Goal: Task Accomplishment & Management: Use online tool/utility

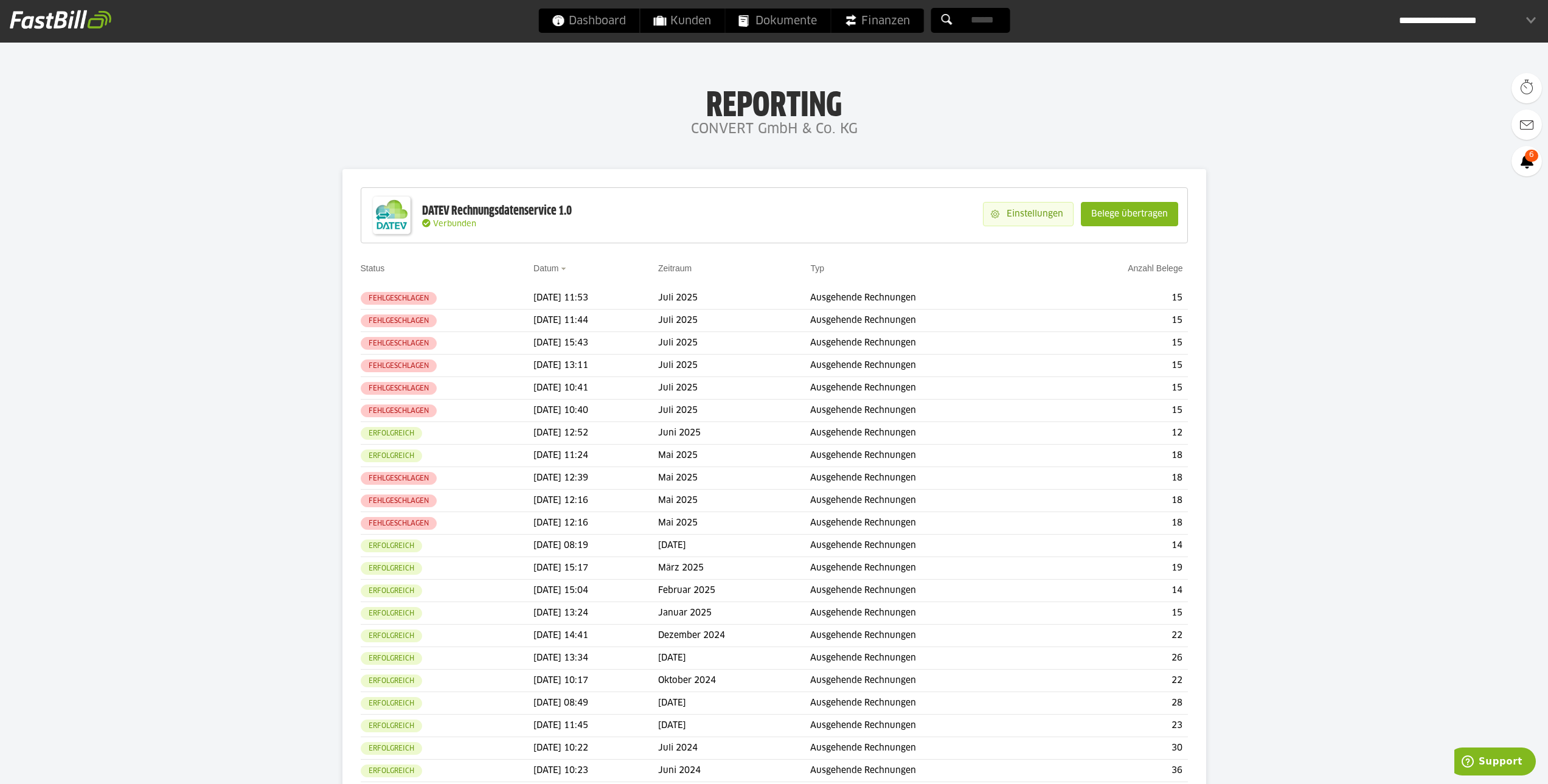
click at [1031, 211] on slot "Einstellungen" at bounding box center [1036, 214] width 74 height 23
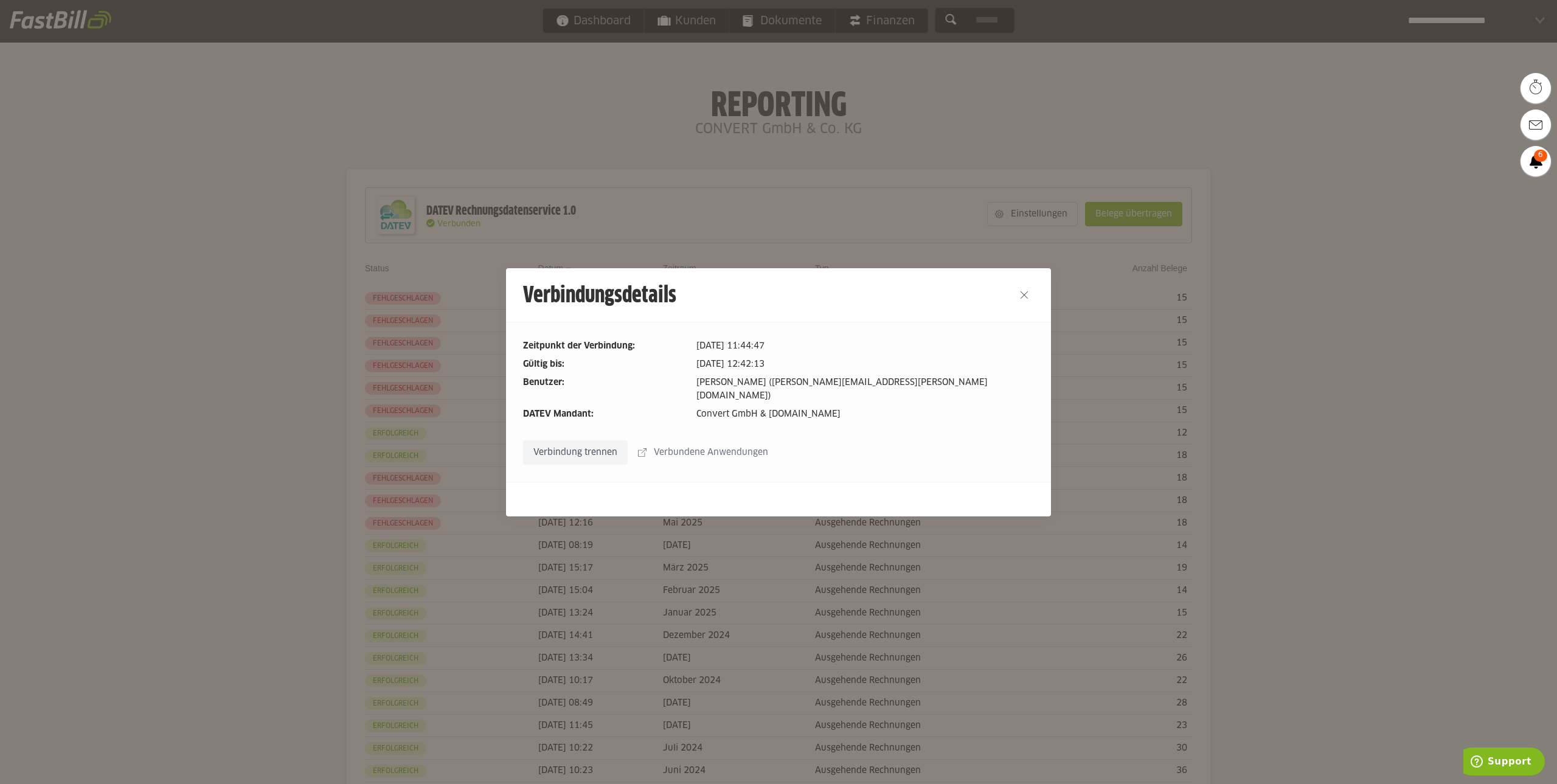
click at [1010, 131] on div at bounding box center [778, 392] width 1557 height 784
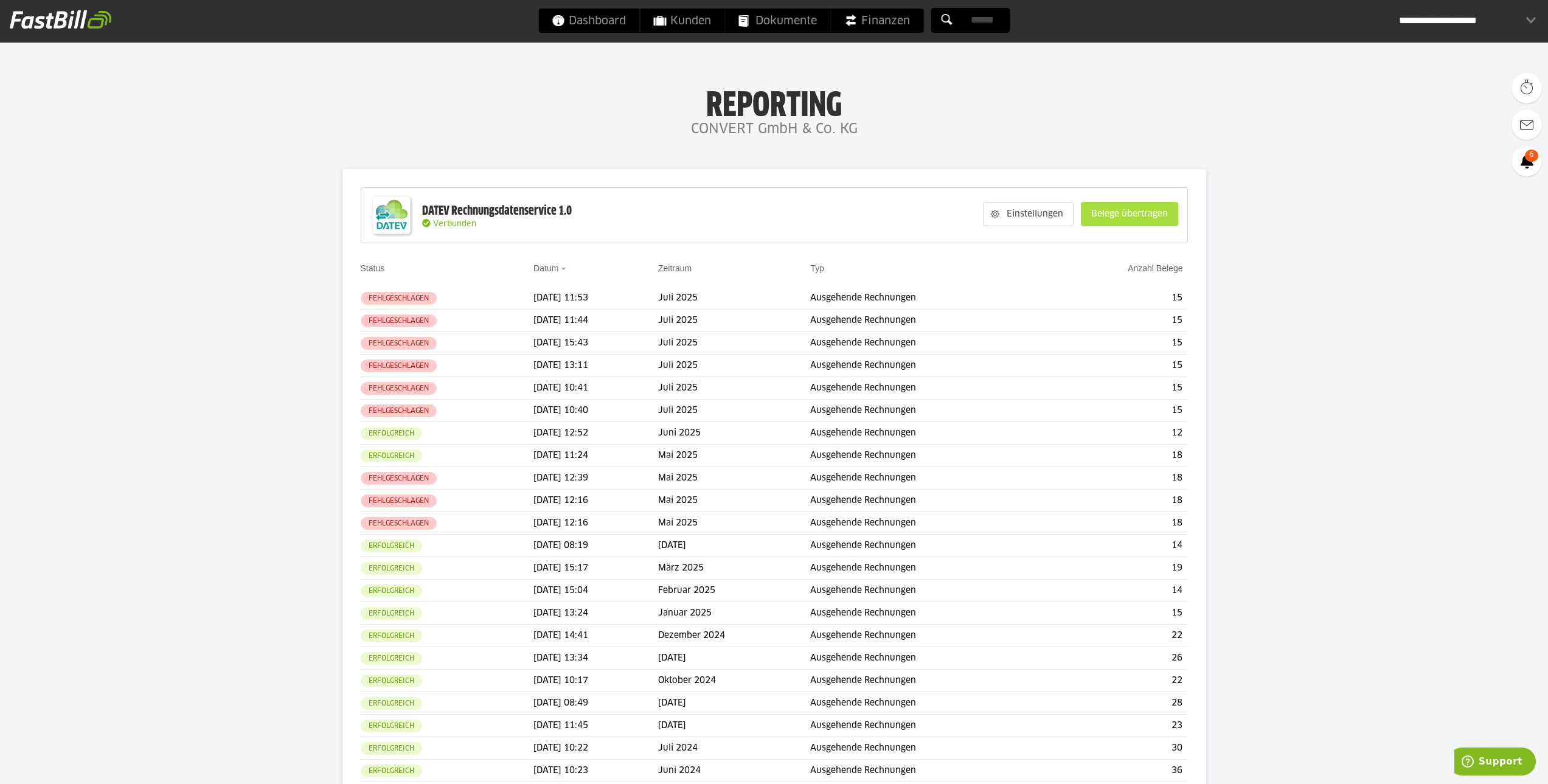
click at [1119, 208] on slot "Belege übertragen" at bounding box center [1130, 214] width 96 height 23
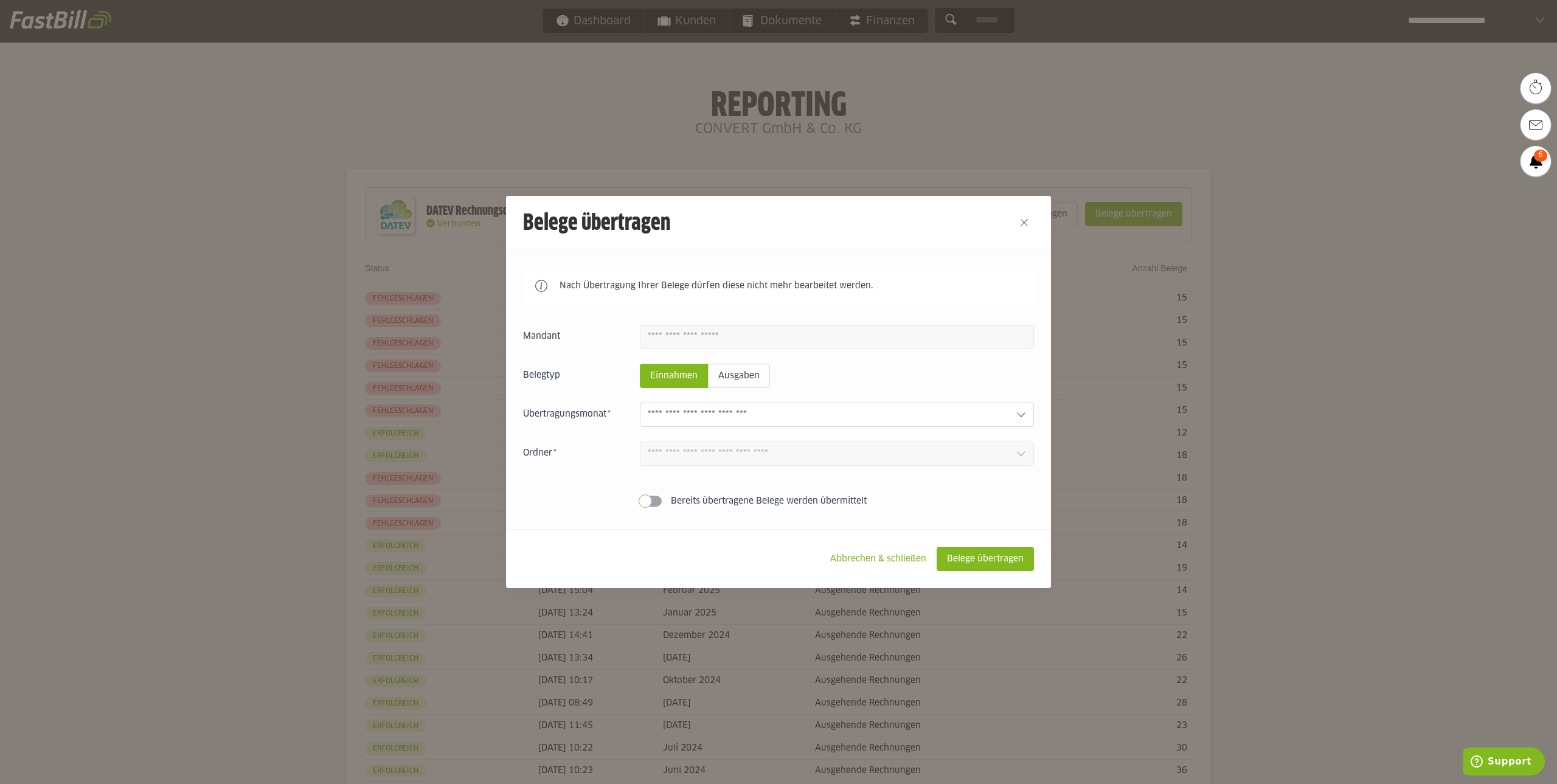
click at [816, 424] on div at bounding box center [837, 415] width 395 height 25
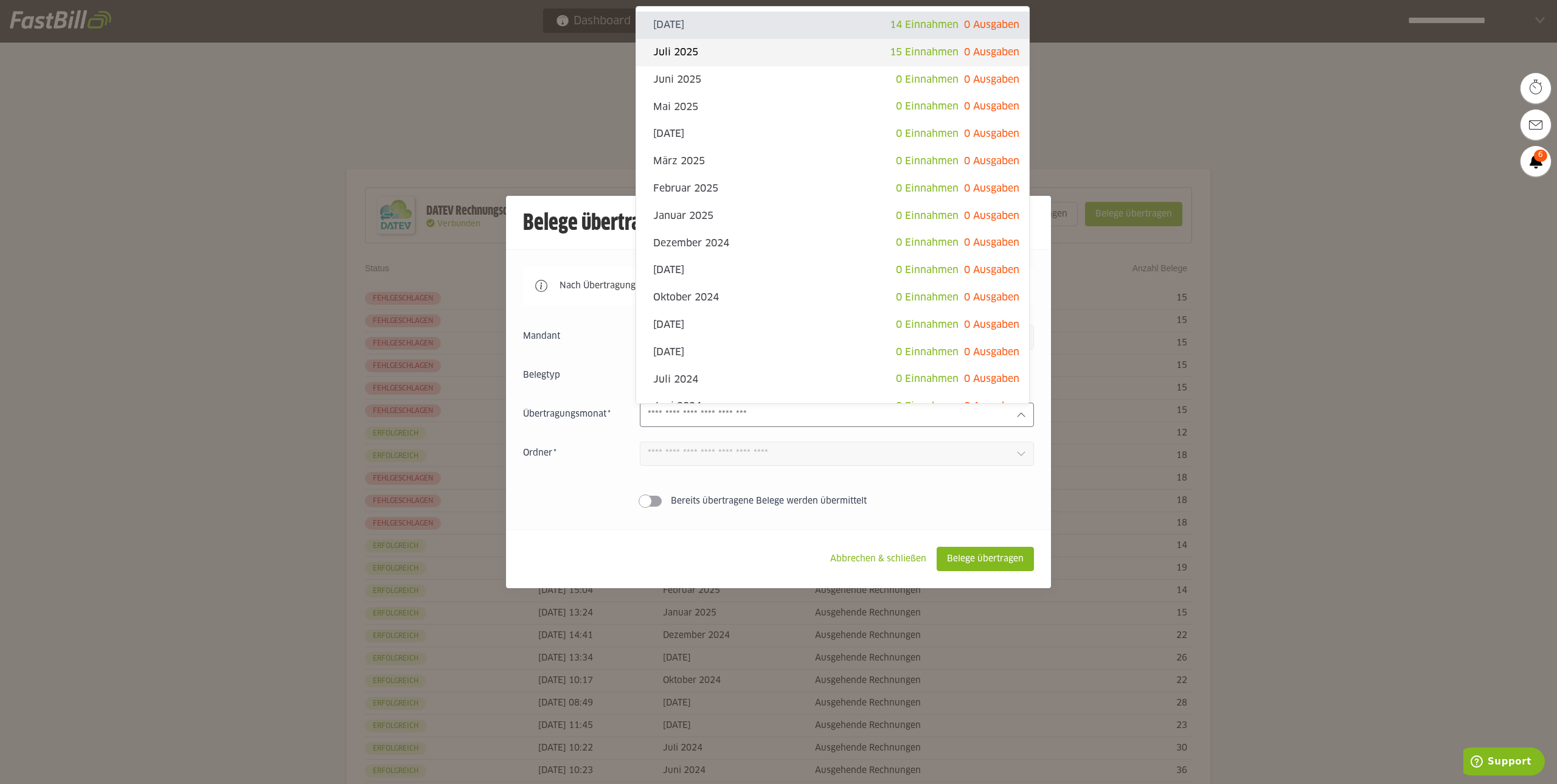
click at [685, 53] on slot "Juli 2025" at bounding box center [771, 52] width 237 height 13
type input "*********"
type input "*******"
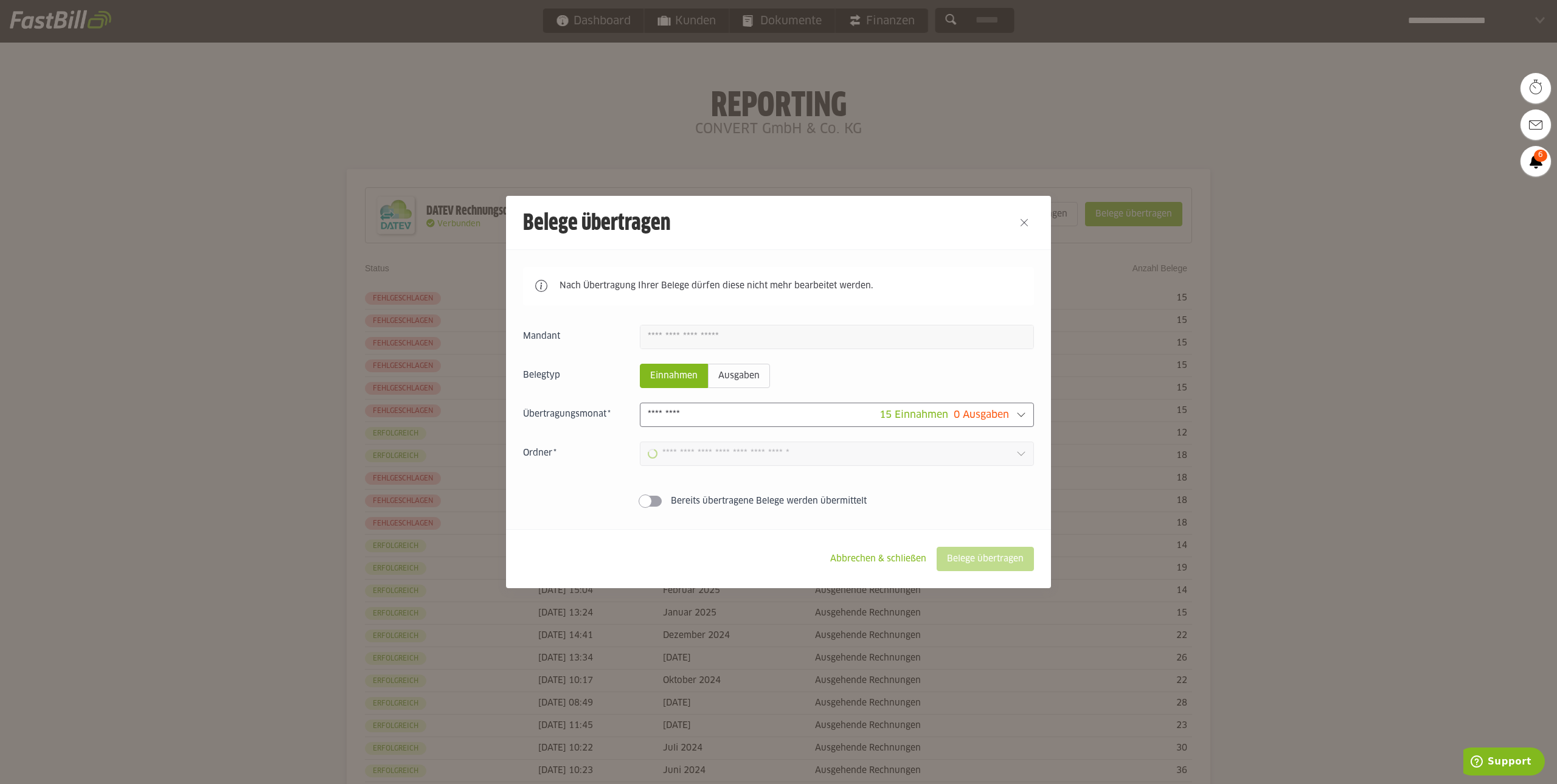
type input "**********"
click at [970, 559] on slot "Belege übertragen" at bounding box center [985, 559] width 96 height 23
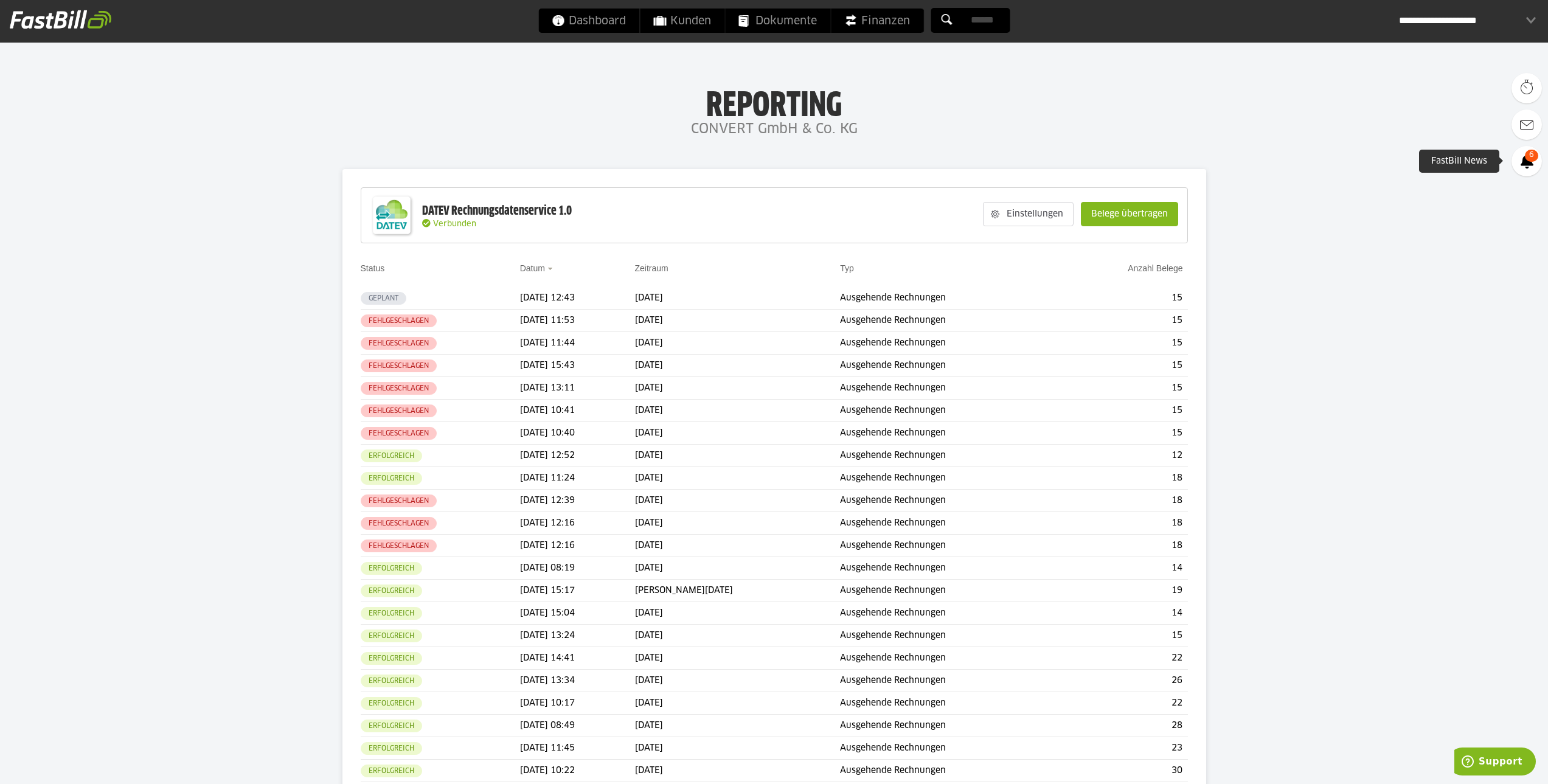
click at [1523, 166] on icon at bounding box center [1527, 161] width 13 height 15
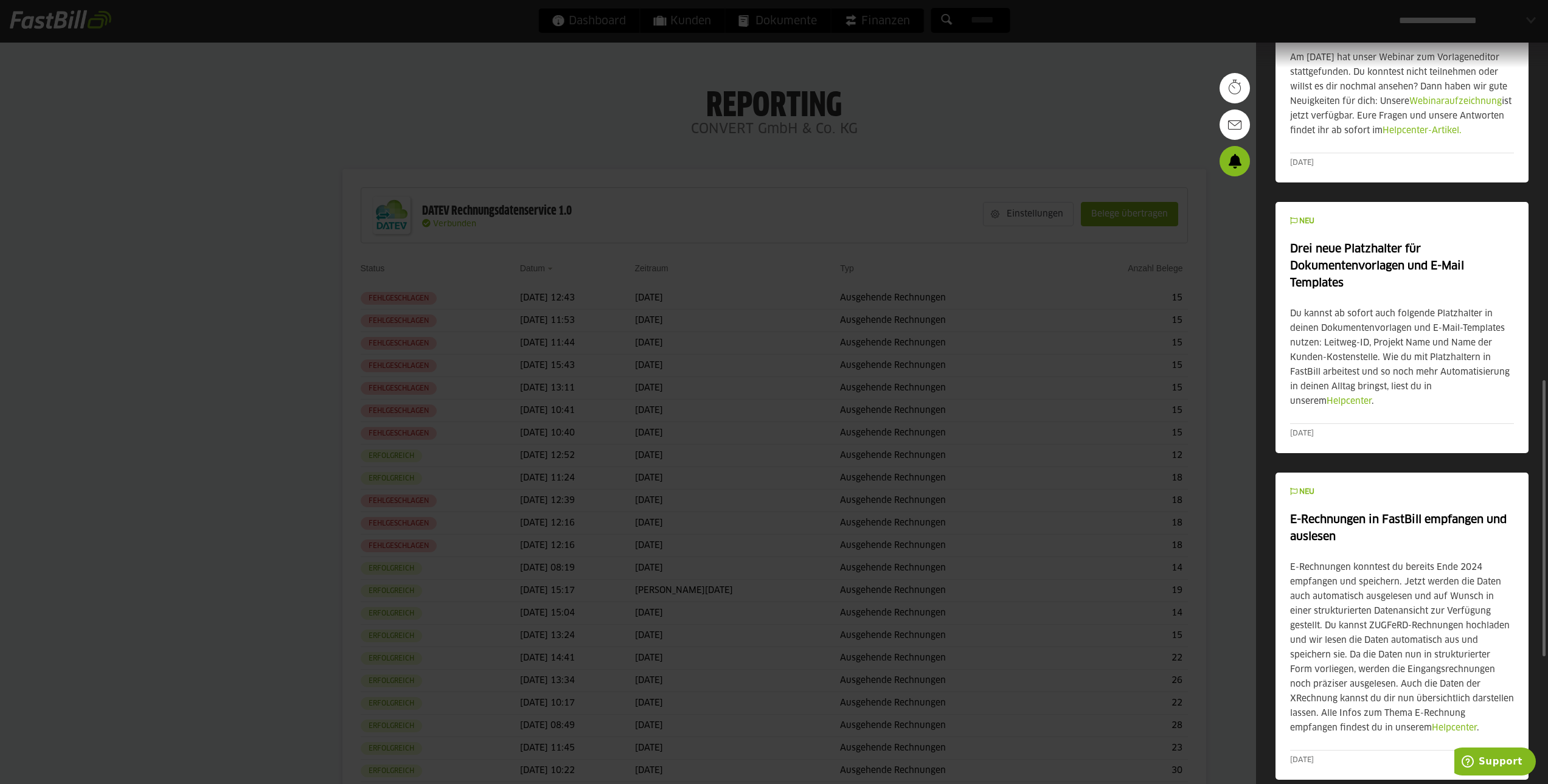
scroll to position [660, 0]
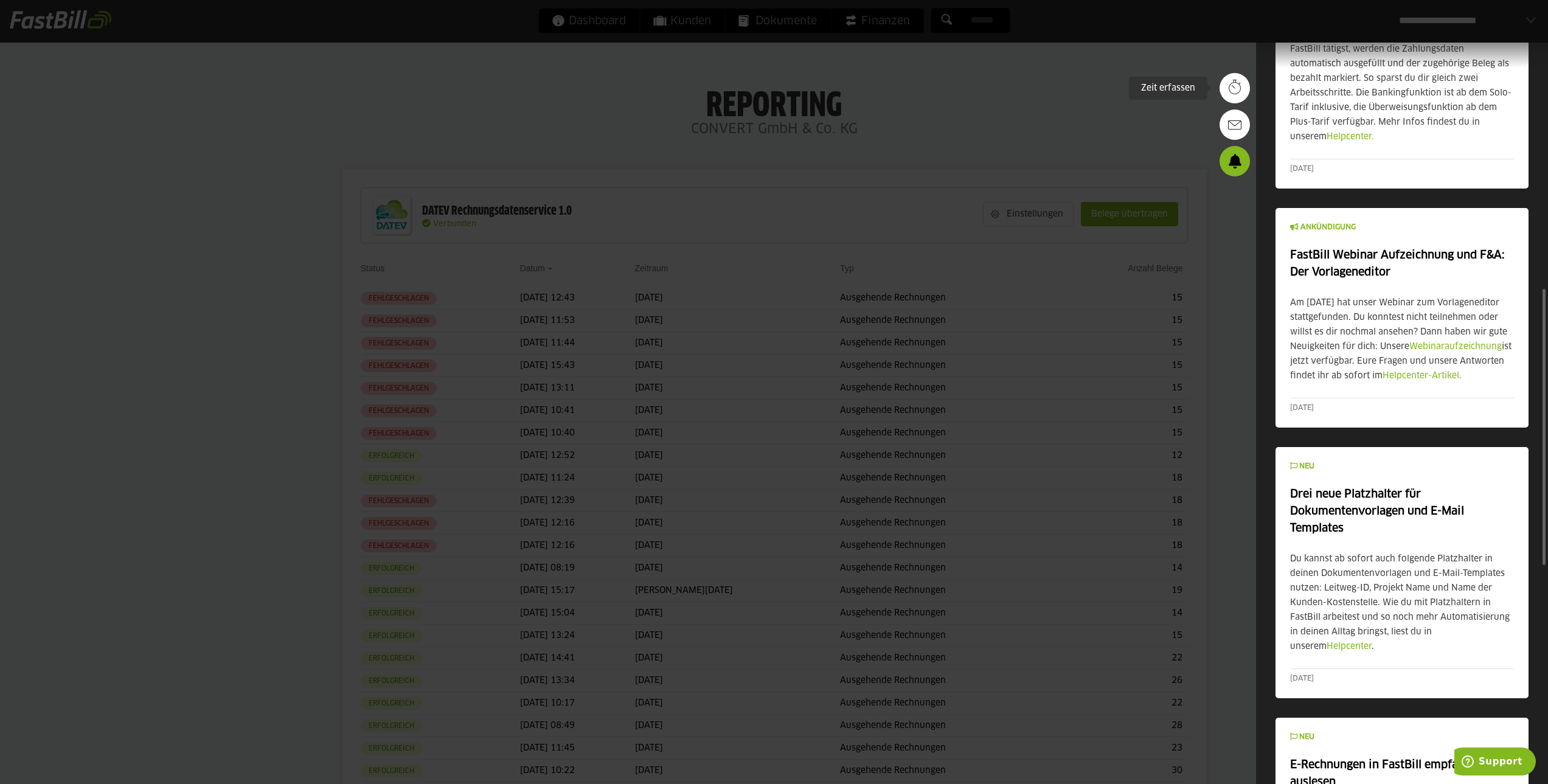
click at [1160, 83] on div "Zeit erfassen" at bounding box center [1168, 88] width 79 height 23
click at [604, 107] on div at bounding box center [774, 392] width 1548 height 784
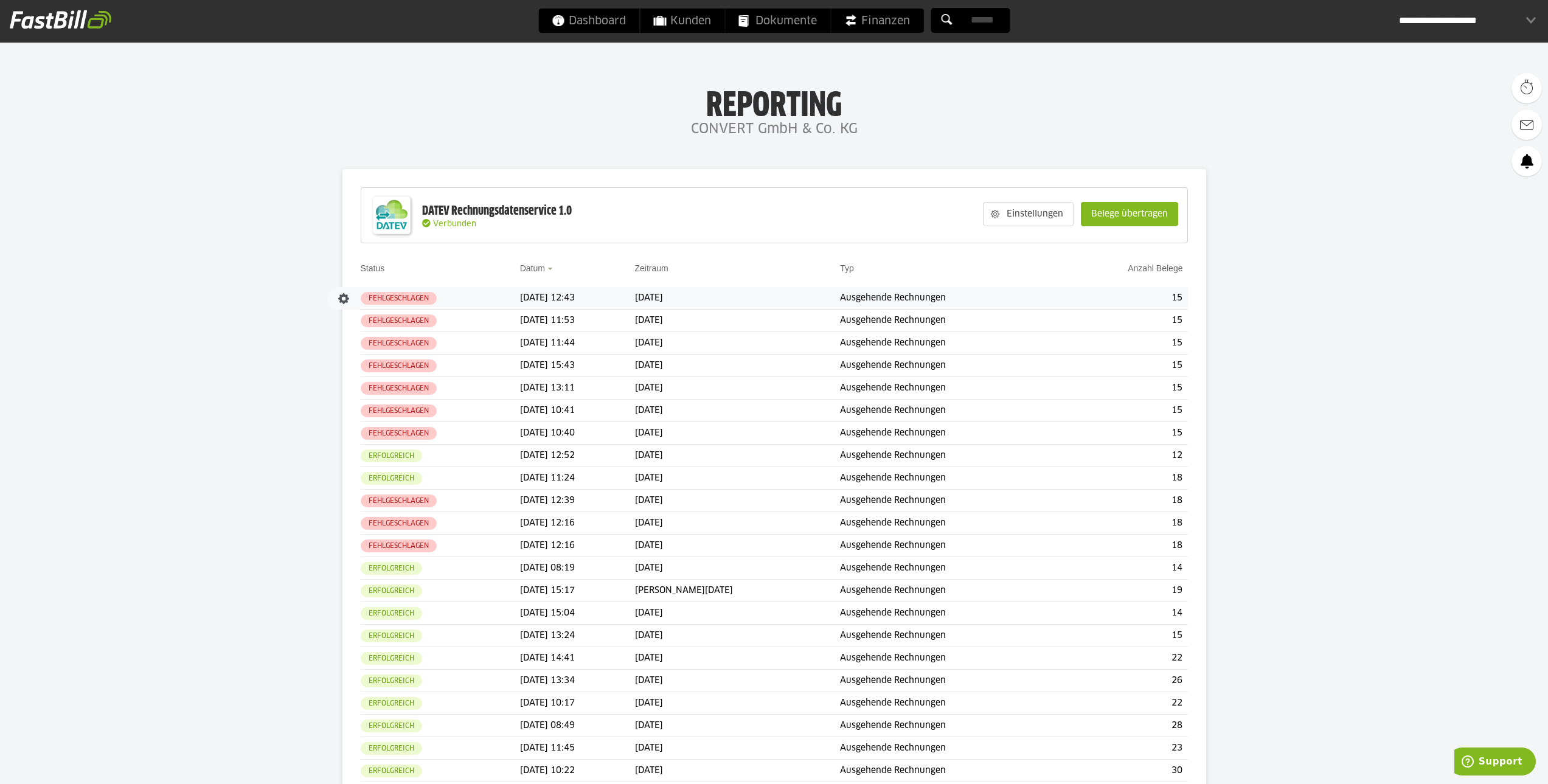
click at [0, 0] on slot "Fehlgeschlagen" at bounding box center [0, 0] width 0 height 0
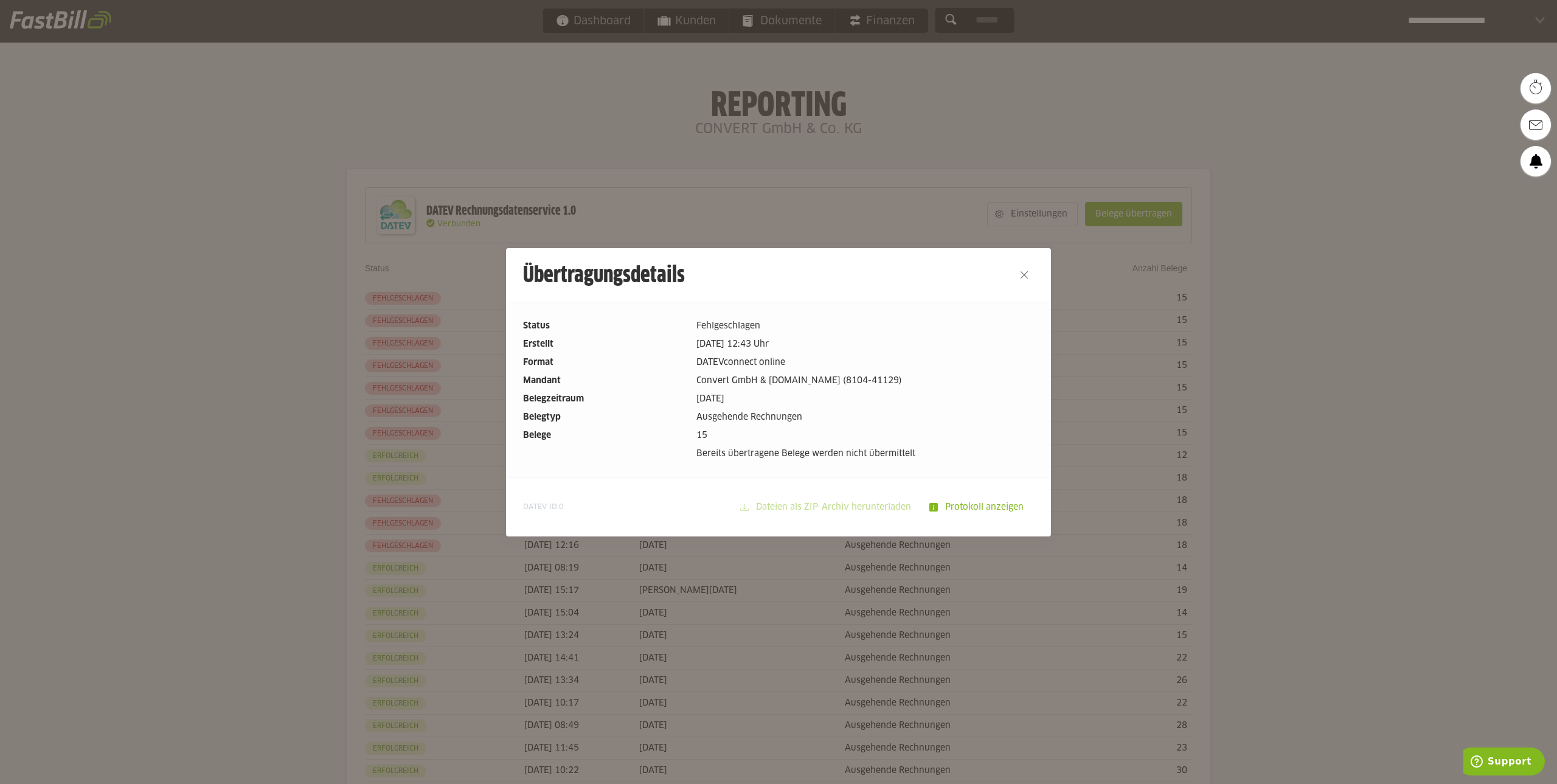
click at [945, 503] on slot "Protokoll anzeigen" at bounding box center [986, 507] width 95 height 23
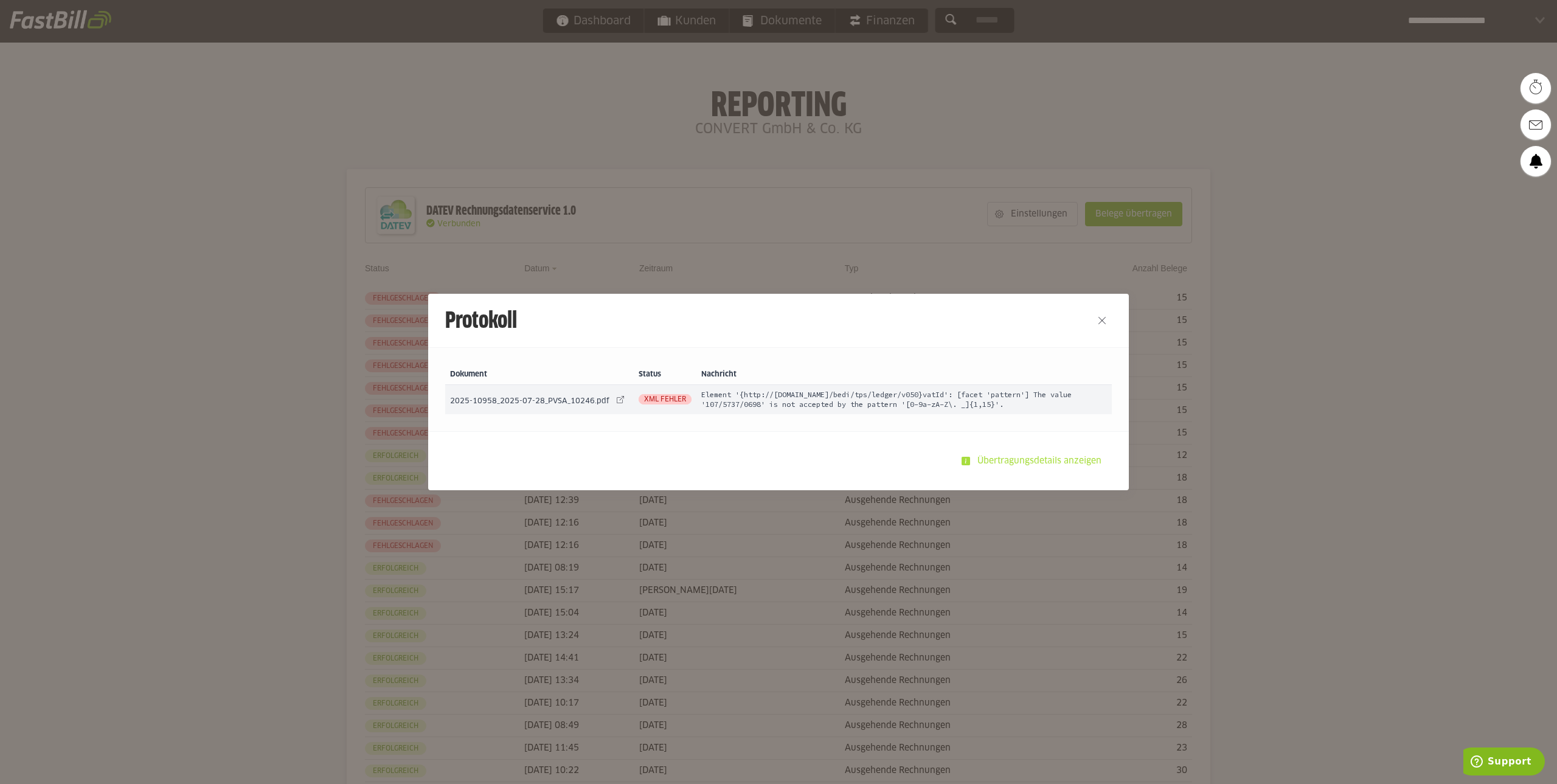
click at [980, 460] on slot "Übertragungsdetails anzeigen" at bounding box center [1040, 460] width 141 height 23
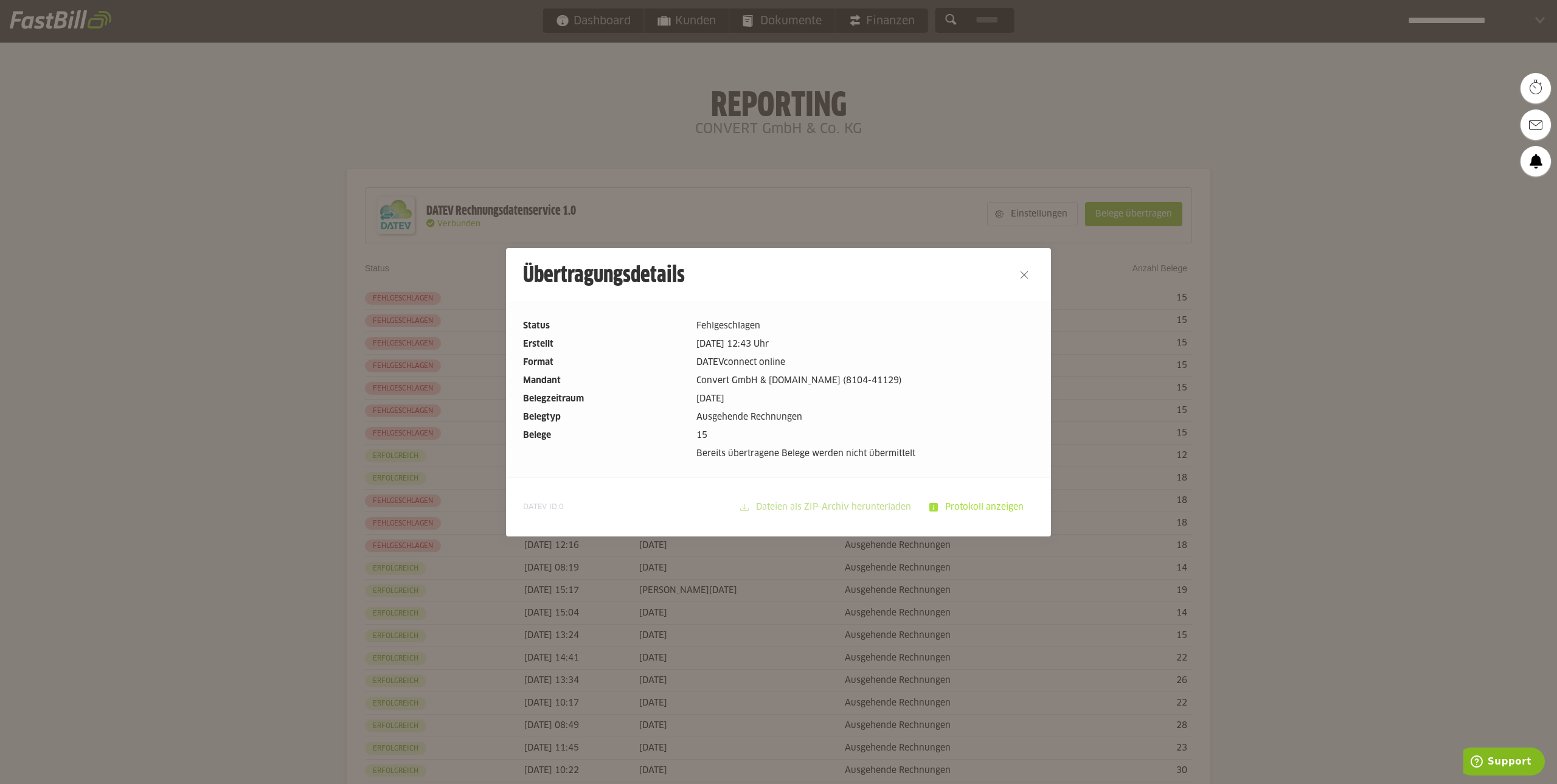
click at [971, 508] on slot "Protokoll anzeigen" at bounding box center [986, 507] width 95 height 23
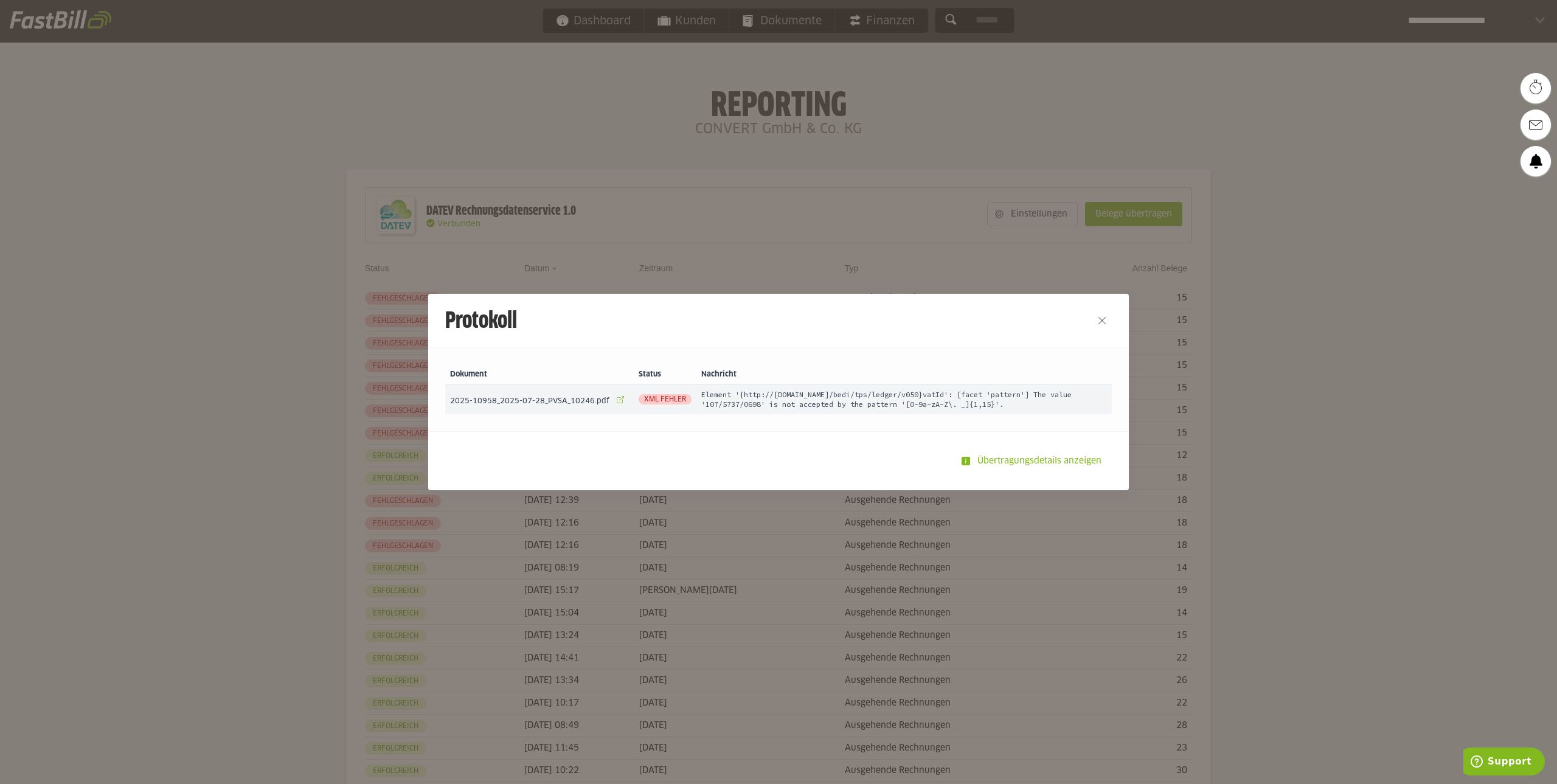
click at [612, 400] on link at bounding box center [621, 399] width 17 height 17
click at [1097, 319] on button "Close" at bounding box center [1102, 321] width 20 height 20
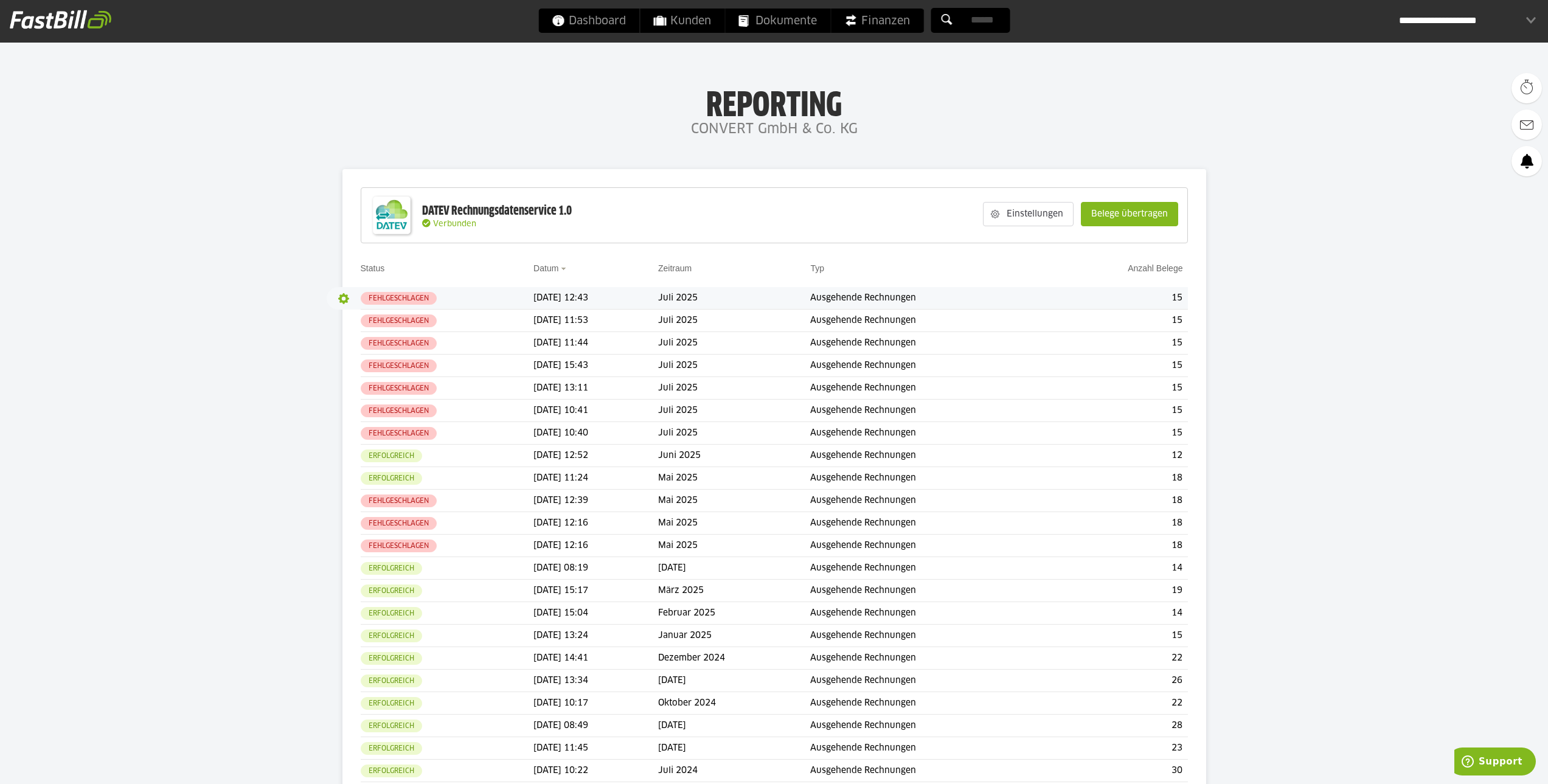
click at [344, 295] on button "button" at bounding box center [343, 298] width 20 height 20
click at [359, 323] on slot "Details" at bounding box center [370, 322] width 43 height 12
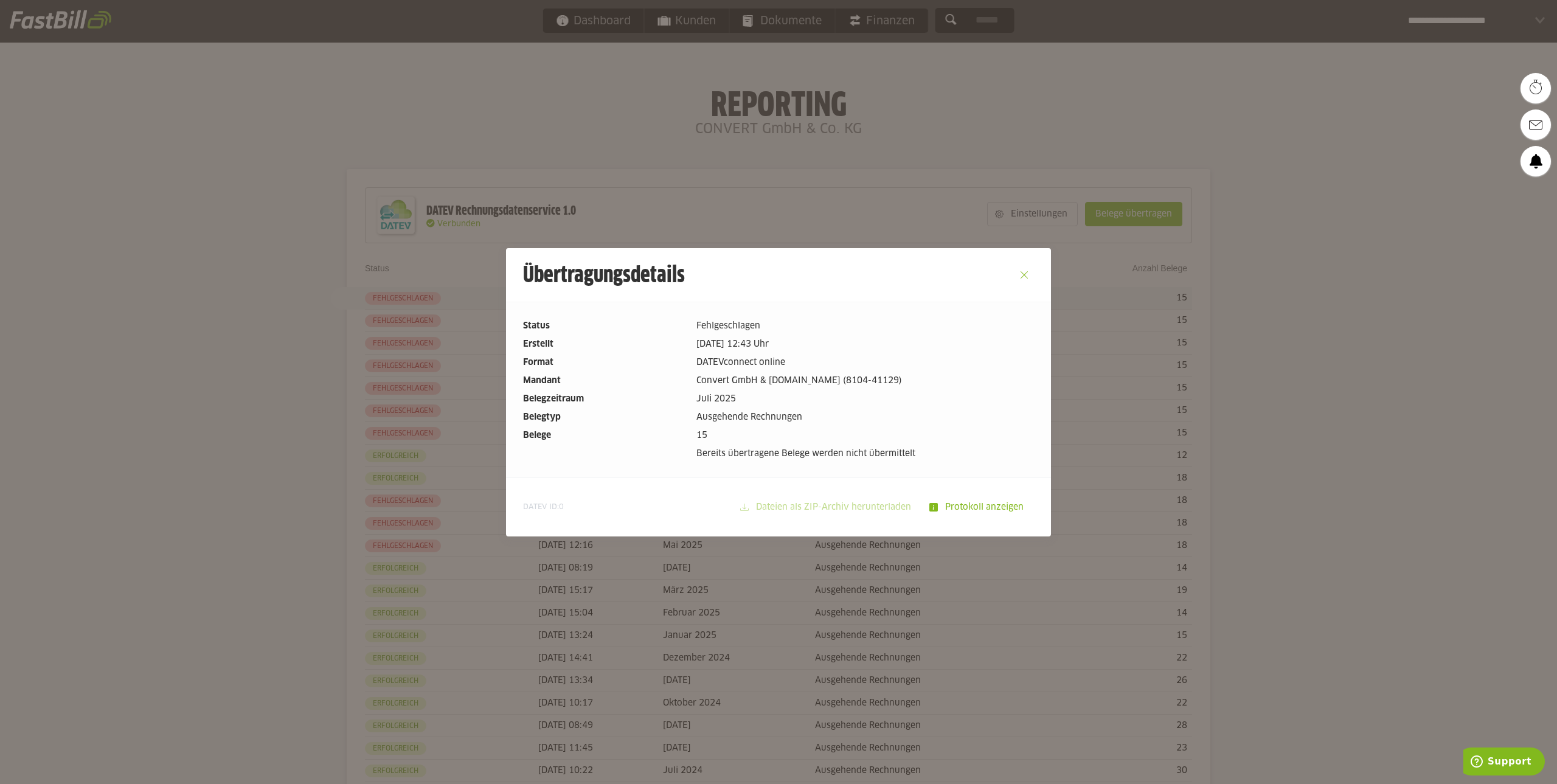
click at [1015, 276] on button "Close" at bounding box center [1024, 275] width 20 height 20
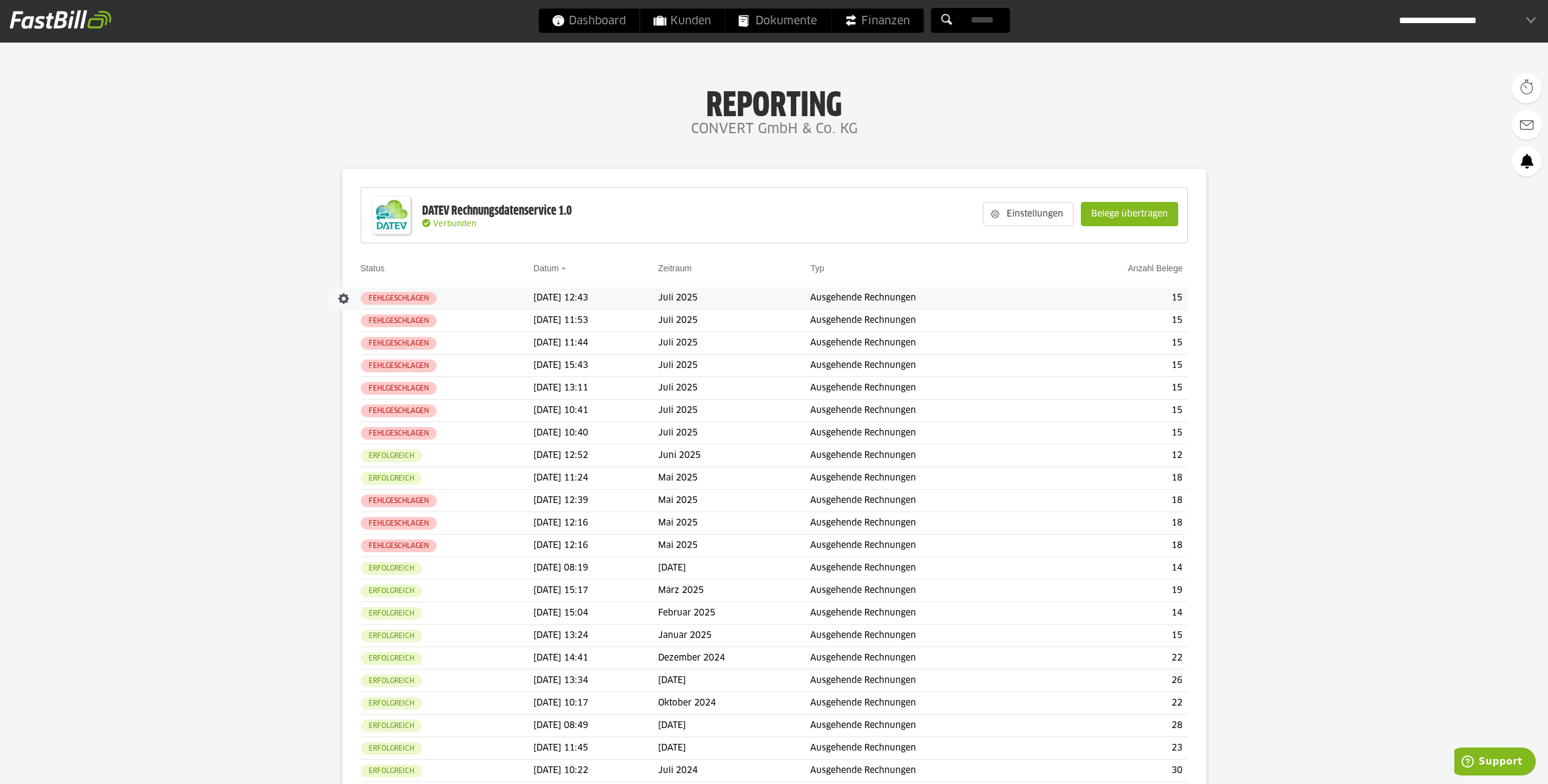
click at [345, 298] on button "button" at bounding box center [343, 298] width 20 height 20
click at [352, 335] on slot "Protokoll" at bounding box center [370, 339] width 43 height 12
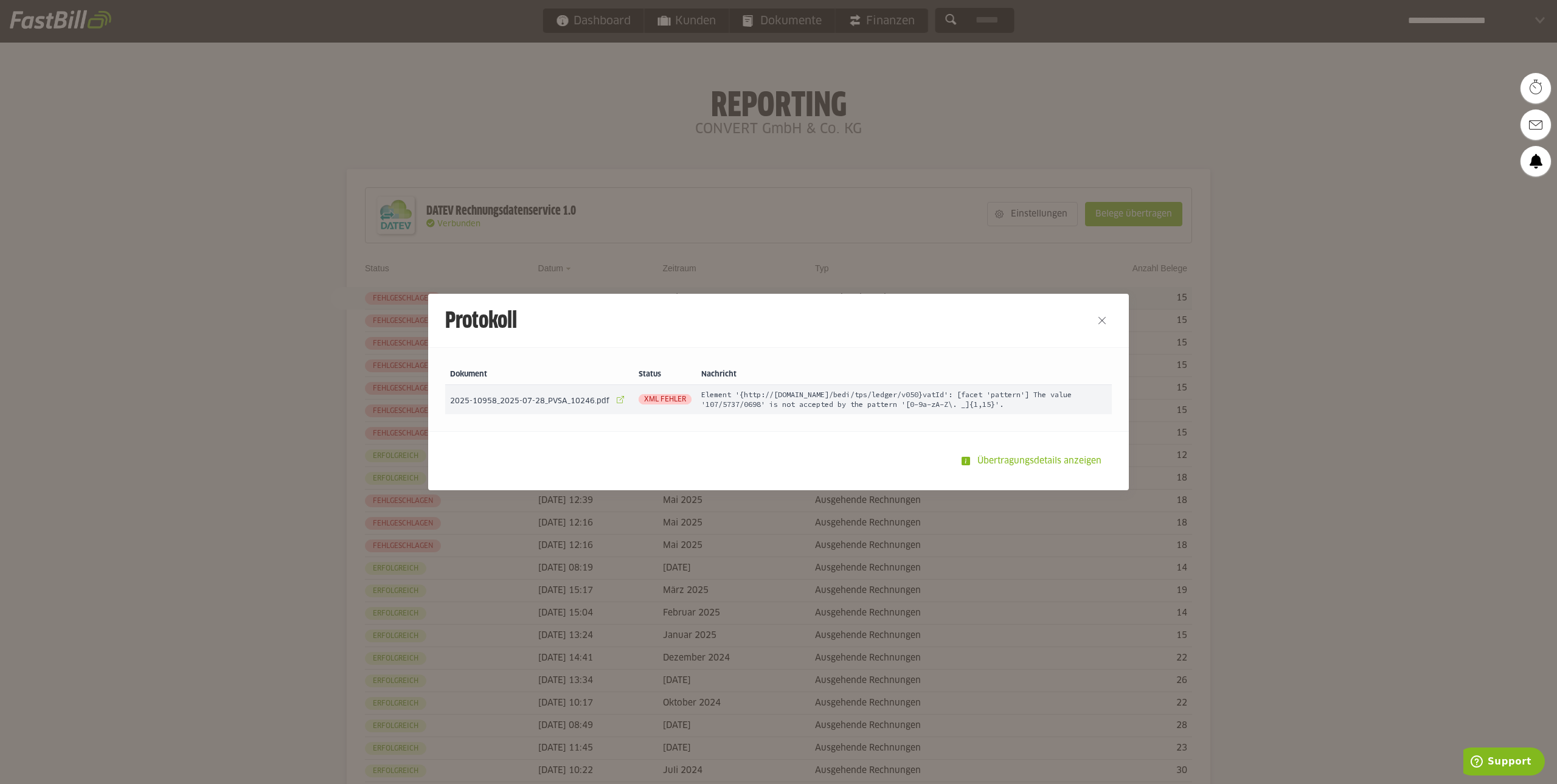
click at [612, 399] on link at bounding box center [621, 399] width 17 height 17
click at [612, 399] on link at bounding box center [621, 399] width 17 height 17
click at [1093, 321] on button "Close" at bounding box center [1102, 321] width 20 height 20
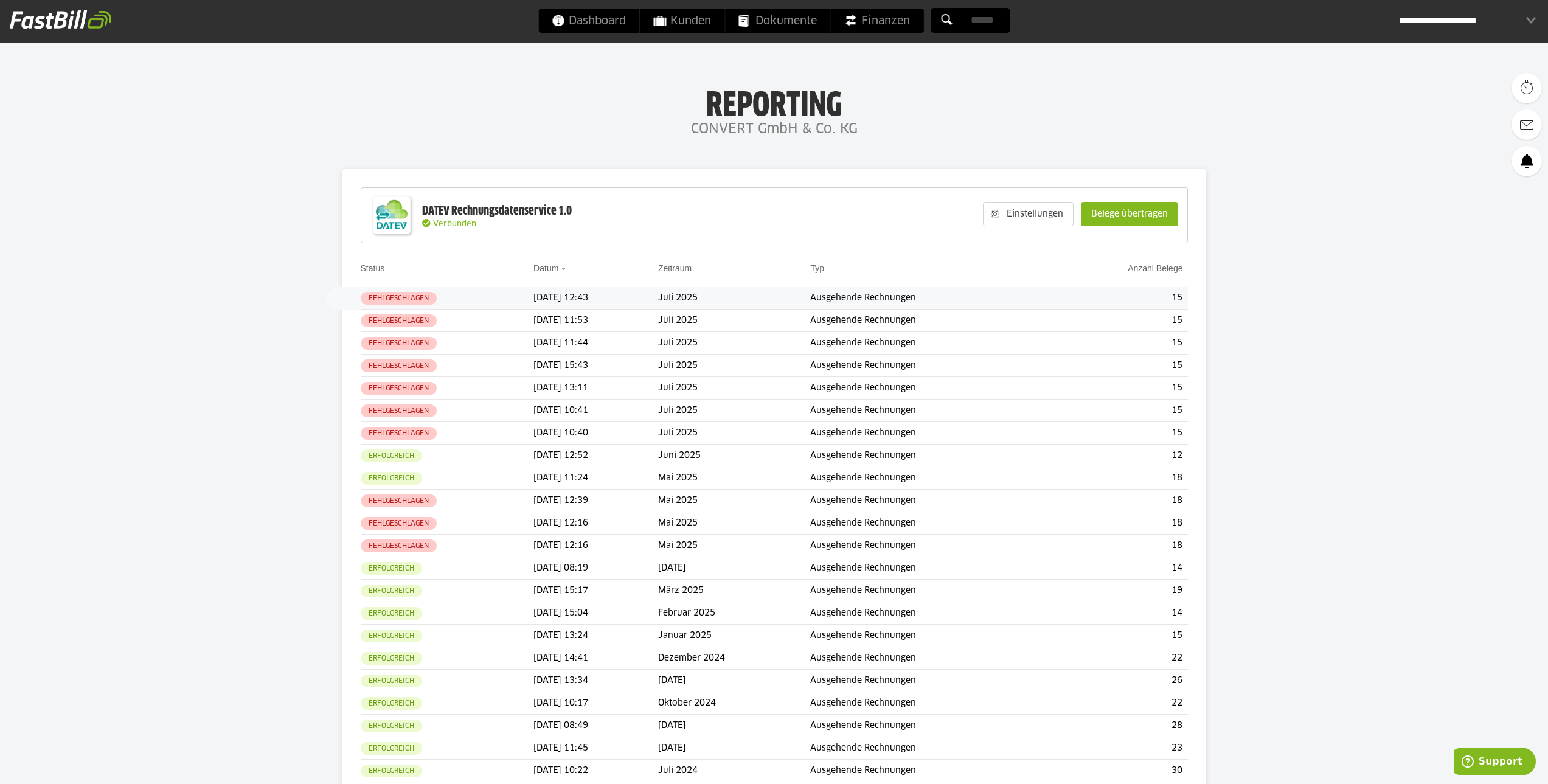
click at [1528, 20] on div "**********" at bounding box center [1467, 20] width 137 height 25
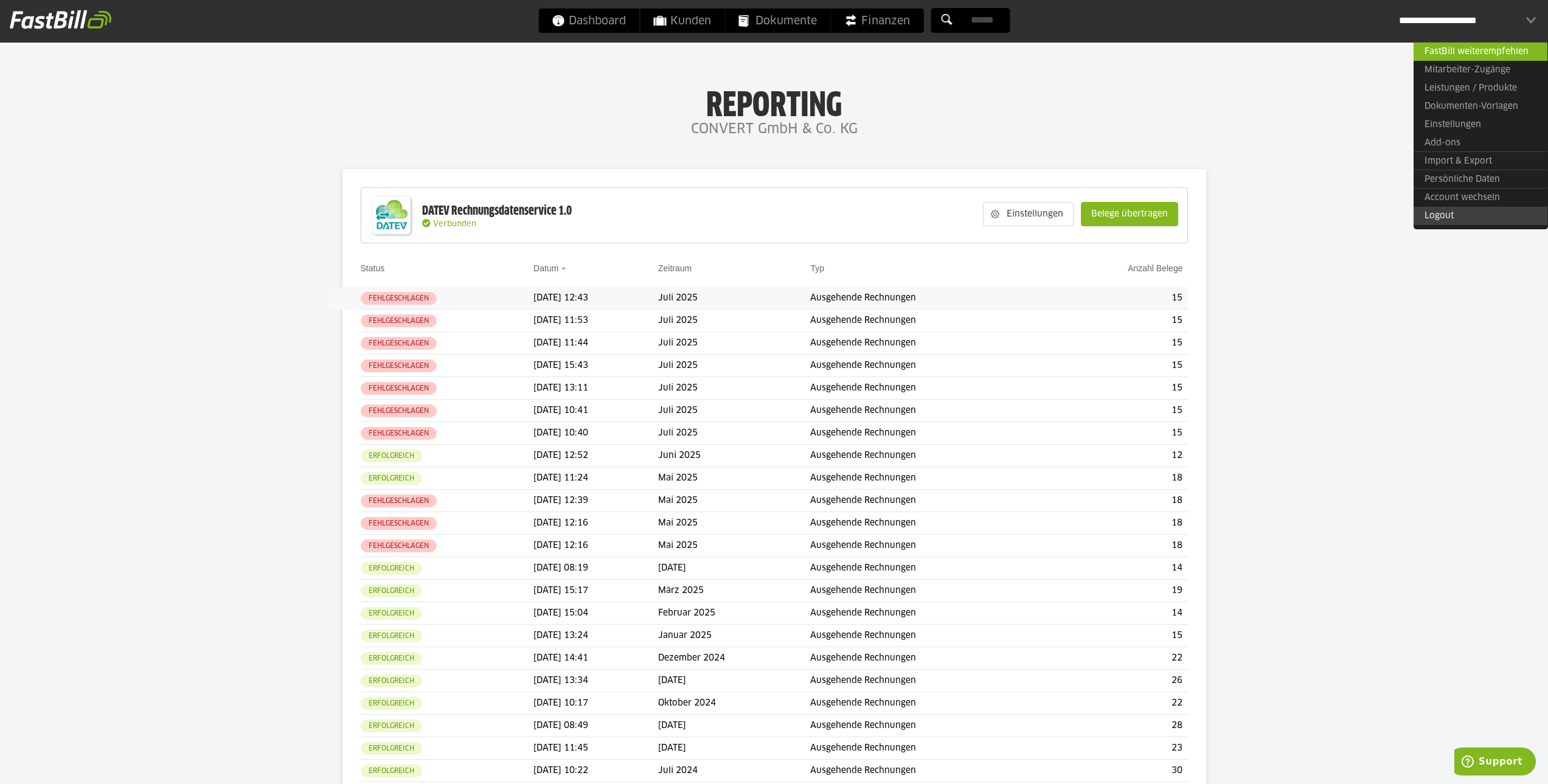
click at [1446, 218] on link "Logout" at bounding box center [1481, 216] width 134 height 18
